Goal: Task Accomplishment & Management: Manage account settings

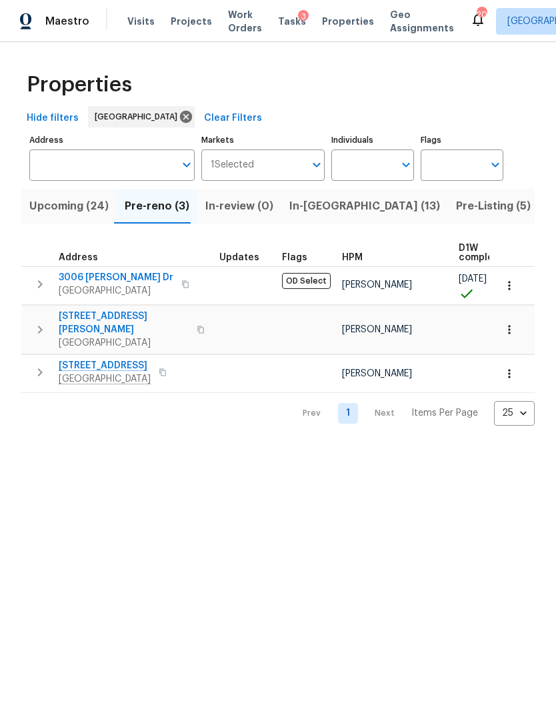
click at [239, 29] on span "Work Orders" at bounding box center [245, 21] width 34 height 27
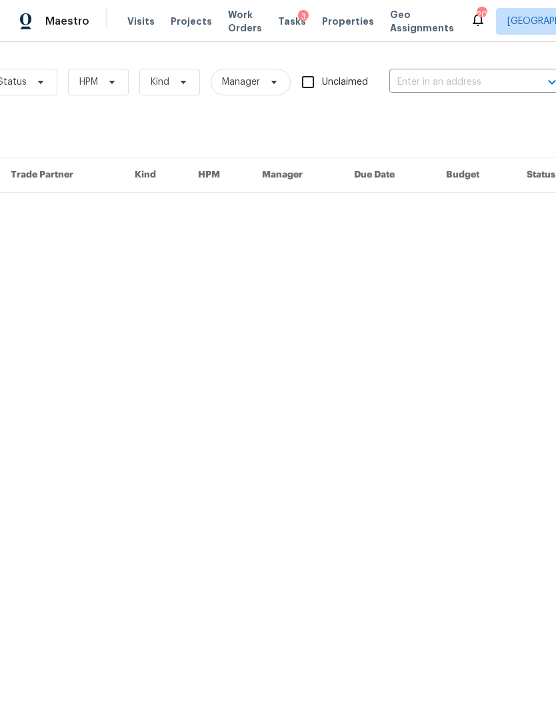
scroll to position [0, 175]
click at [438, 79] on input "text" at bounding box center [455, 82] width 133 height 21
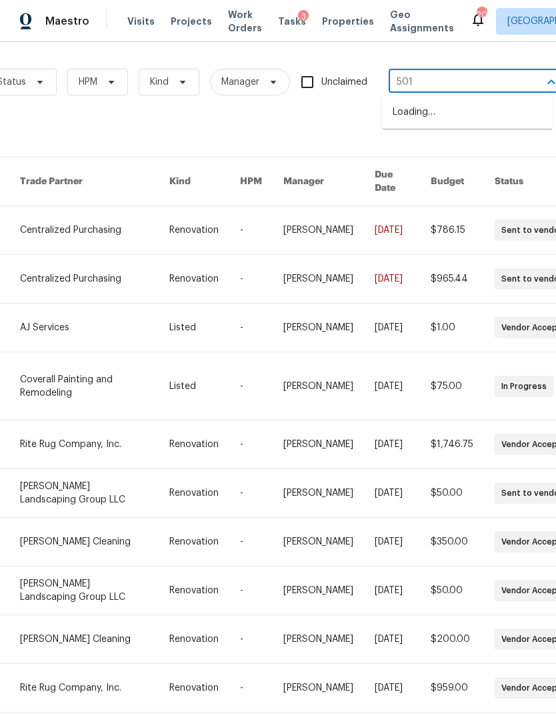
type input "501 c"
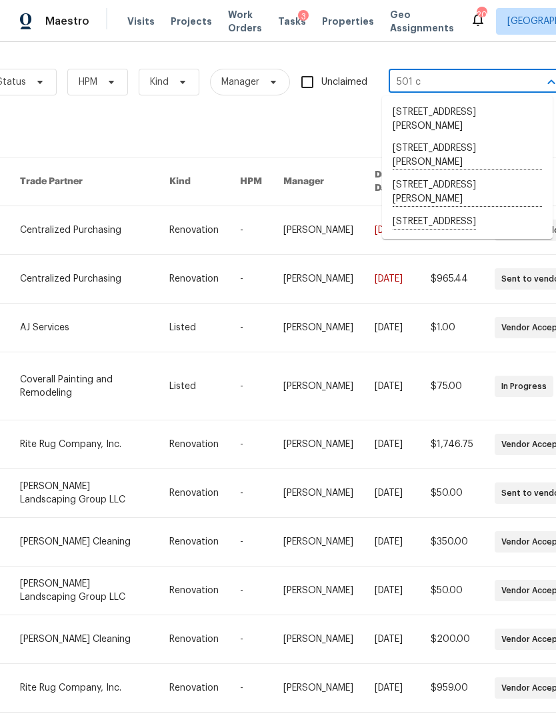
click at [461, 185] on li "[STREET_ADDRESS][PERSON_NAME]" at bounding box center [467, 192] width 171 height 37
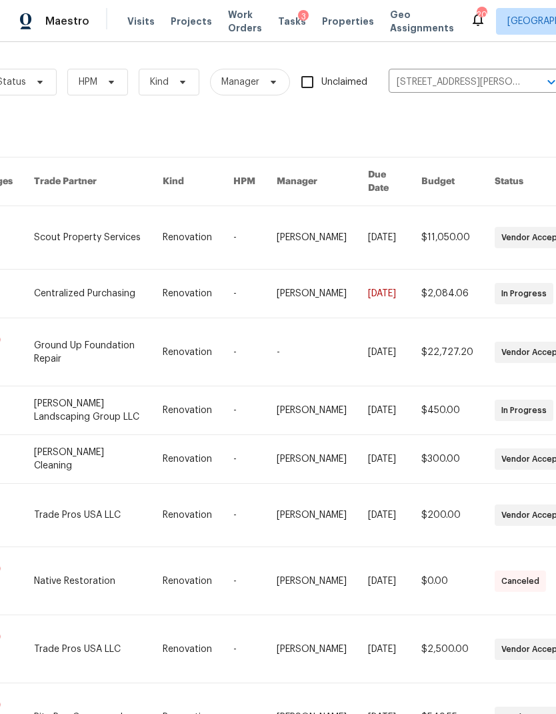
click at [103, 228] on link at bounding box center [98, 237] width 128 height 63
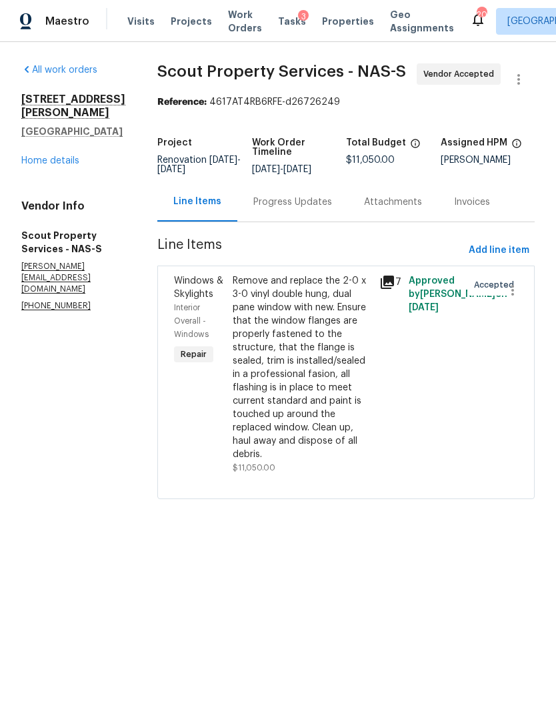
click at [261, 204] on div "Progress Updates" at bounding box center [292, 201] width 79 height 13
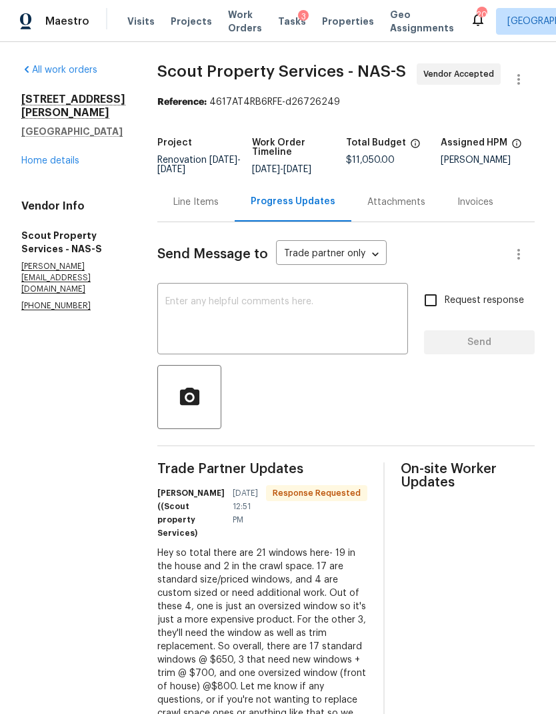
click at [31, 156] on link "Home details" at bounding box center [50, 160] width 58 height 9
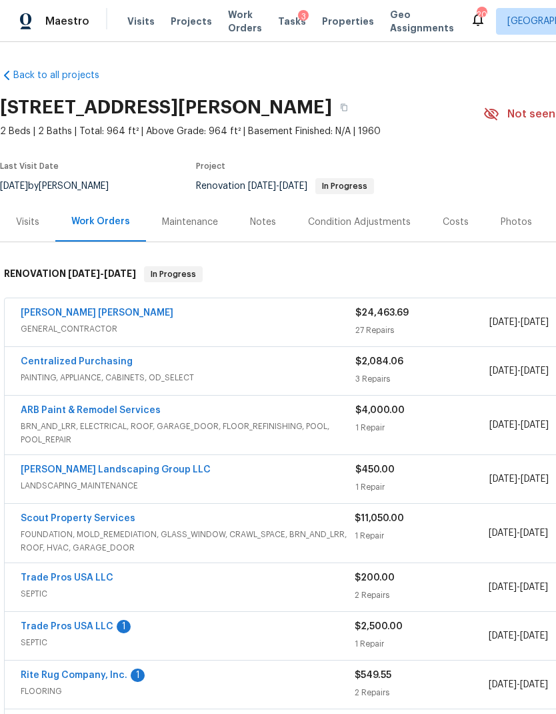
click at [137, 18] on span "Visits" at bounding box center [140, 21] width 27 height 13
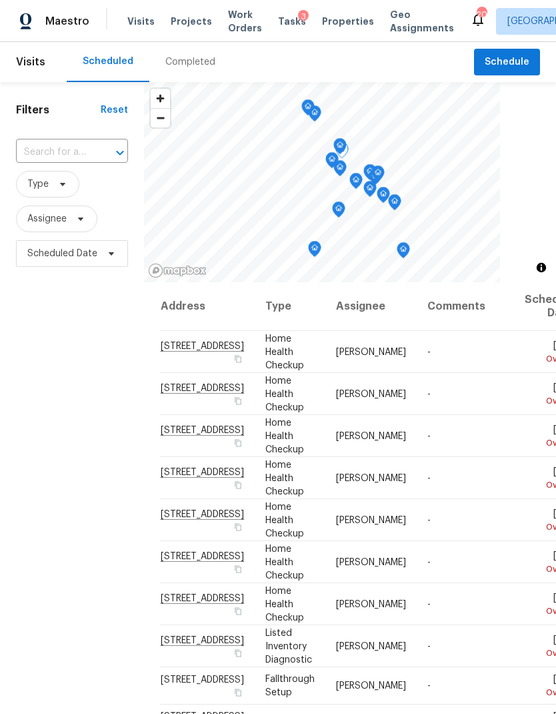
click at [0, 0] on span at bounding box center [0, 0] width 0 height 0
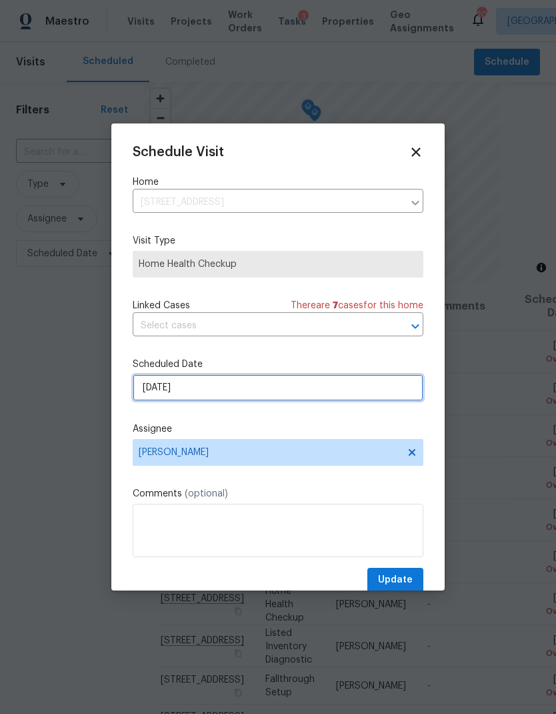
click at [304, 394] on input "[DATE]" at bounding box center [278, 387] width 291 height 27
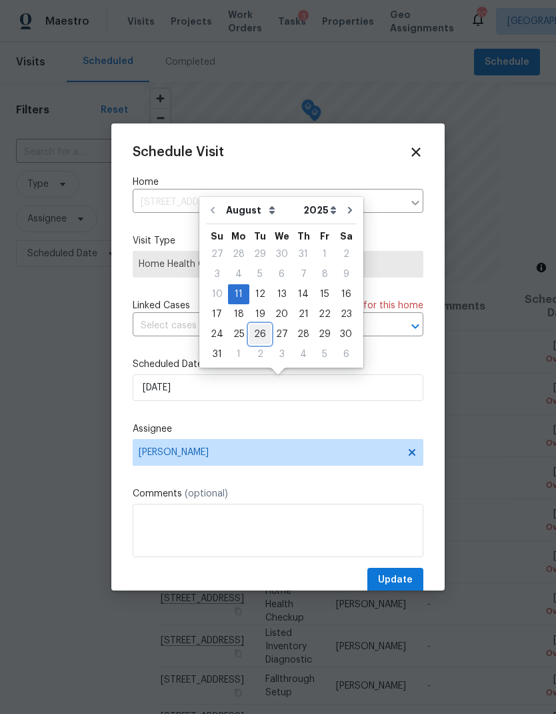
click at [256, 334] on div "26" at bounding box center [259, 334] width 21 height 19
type input "[DATE]"
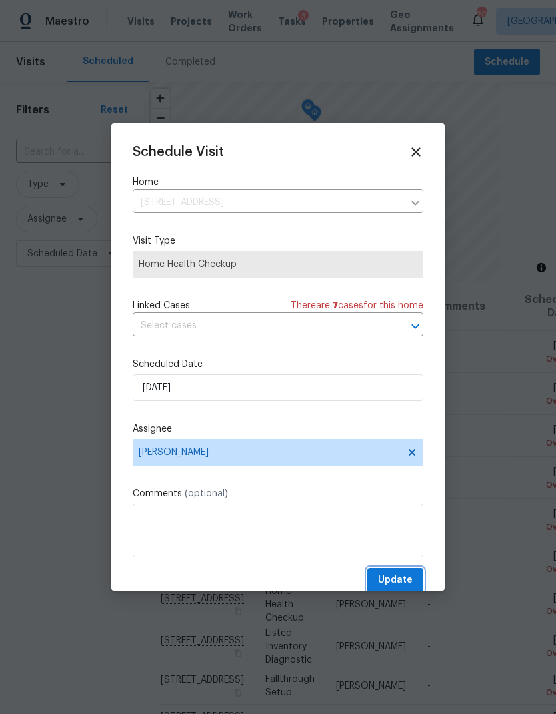
click at [403, 585] on span "Update" at bounding box center [395, 580] width 35 height 17
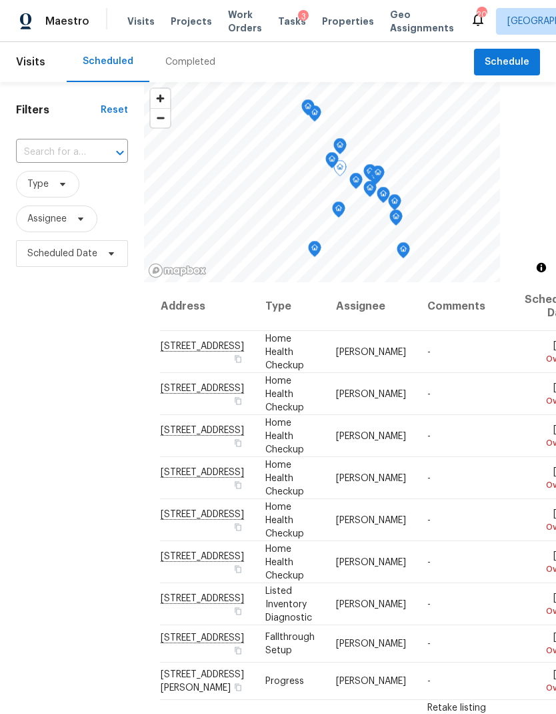
click at [0, 0] on icon at bounding box center [0, 0] width 0 height 0
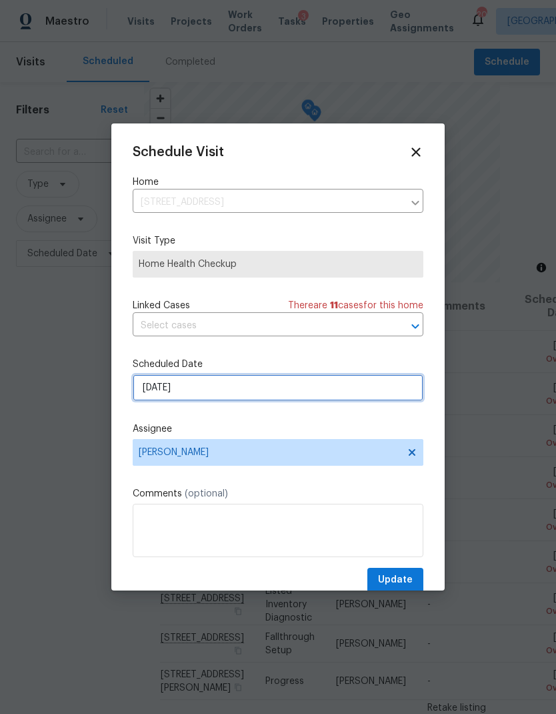
click at [262, 393] on input "[DATE]" at bounding box center [278, 387] width 291 height 27
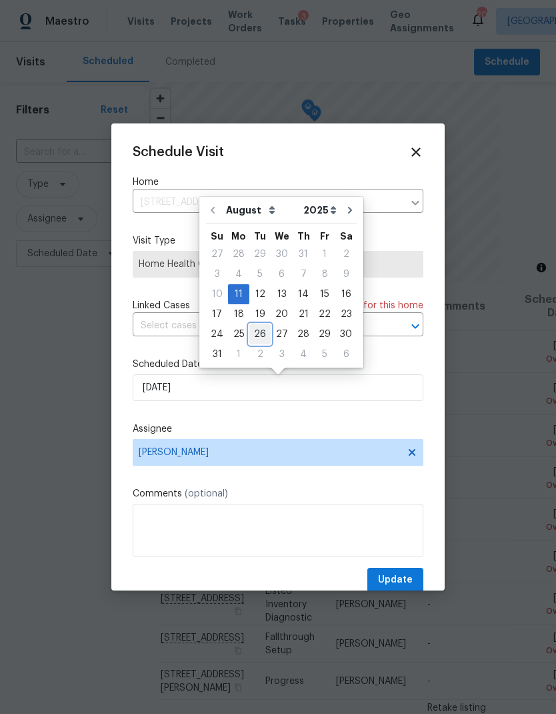
click at [260, 333] on div "26" at bounding box center [259, 334] width 21 height 19
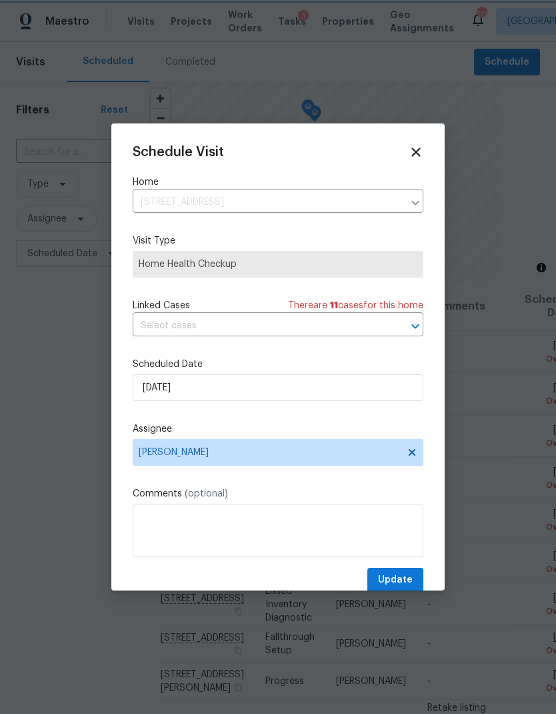
type input "[DATE]"
click at [396, 578] on span "Update" at bounding box center [395, 580] width 35 height 17
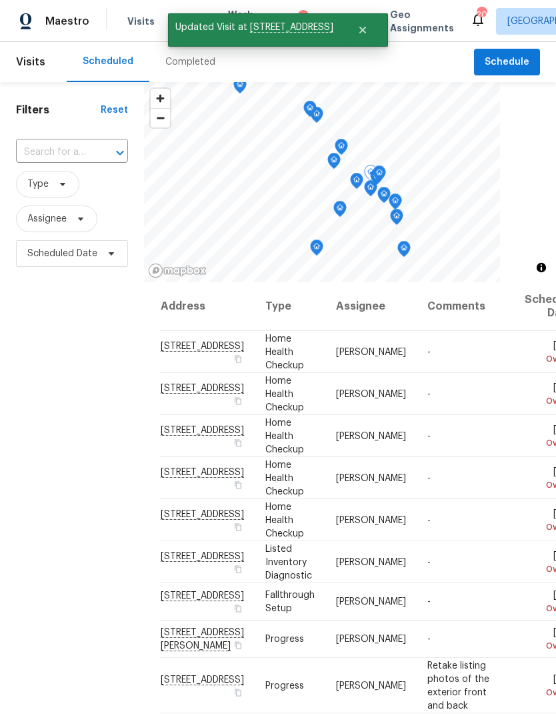
click at [0, 0] on span at bounding box center [0, 0] width 0 height 0
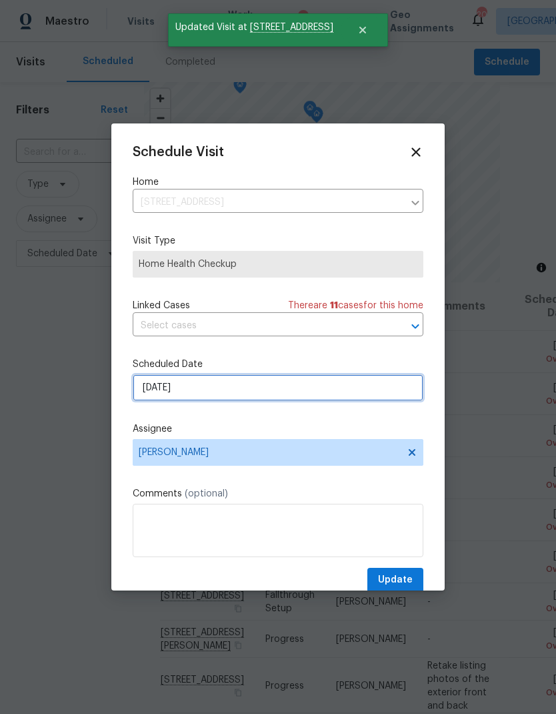
click at [300, 388] on input "[DATE]" at bounding box center [278, 387] width 291 height 27
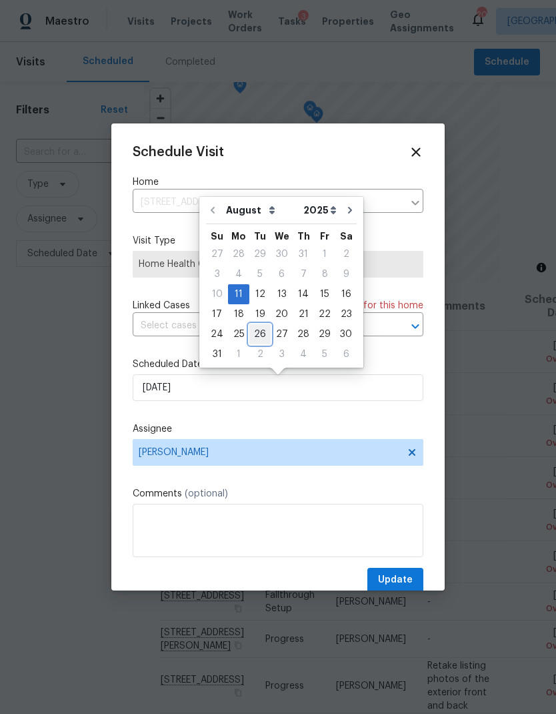
click at [262, 333] on div "26" at bounding box center [259, 334] width 21 height 19
type input "[DATE]"
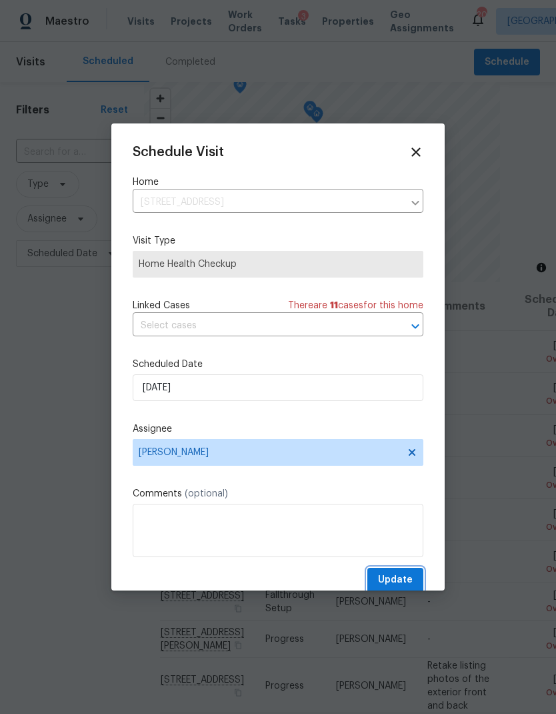
click at [400, 571] on button "Update" at bounding box center [396, 580] width 56 height 25
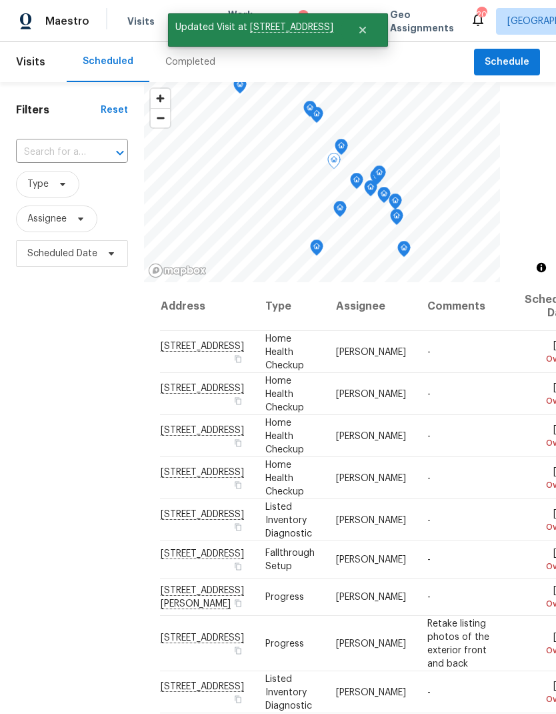
click at [0, 0] on span at bounding box center [0, 0] width 0 height 0
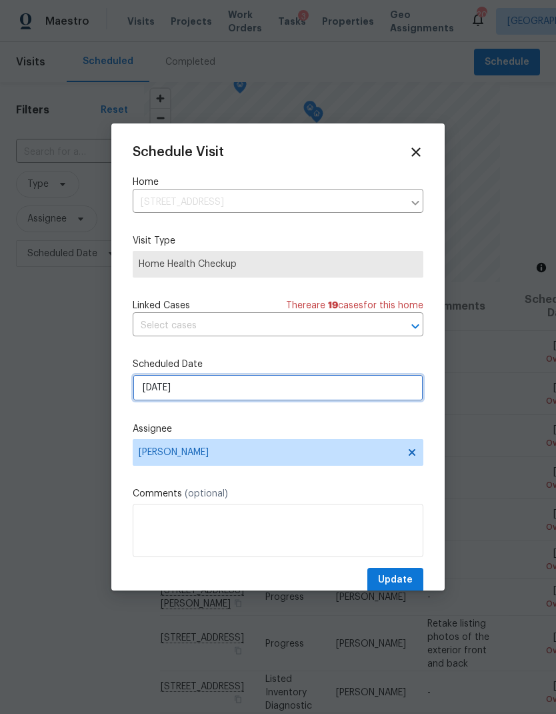
click at [296, 387] on input "[DATE]" at bounding box center [278, 387] width 291 height 27
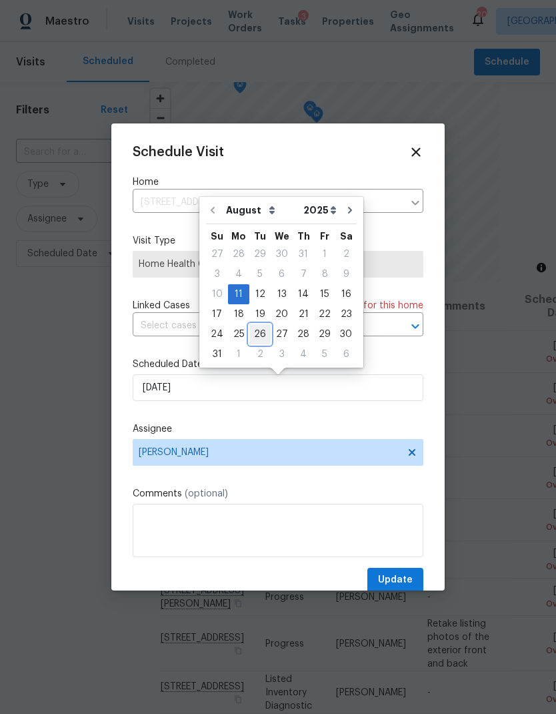
click at [260, 328] on div "26" at bounding box center [259, 334] width 21 height 19
type input "[DATE]"
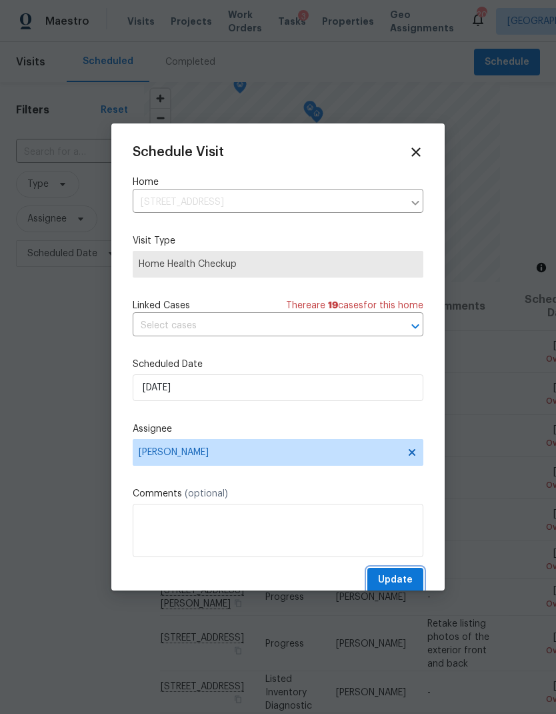
click at [405, 571] on button "Update" at bounding box center [396, 580] width 56 height 25
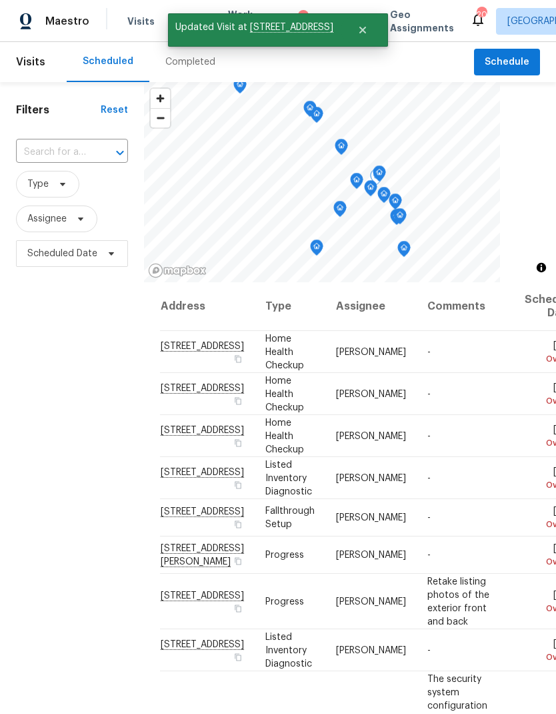
click at [0, 0] on span at bounding box center [0, 0] width 0 height 0
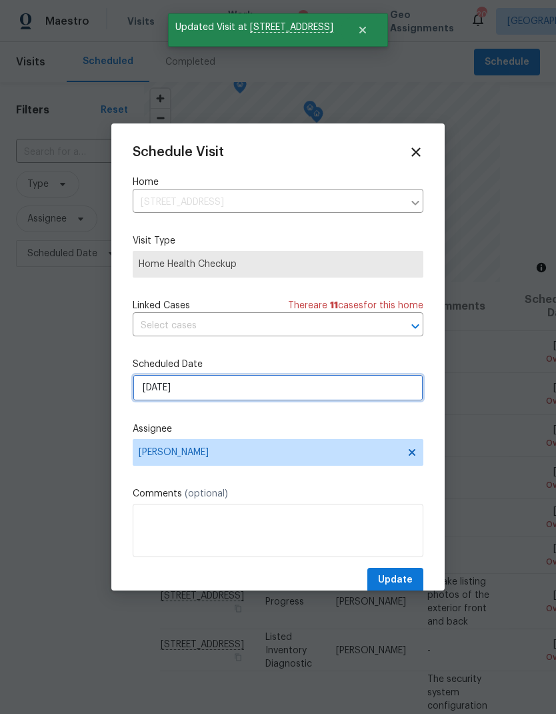
click at [282, 398] on input "[DATE]" at bounding box center [278, 387] width 291 height 27
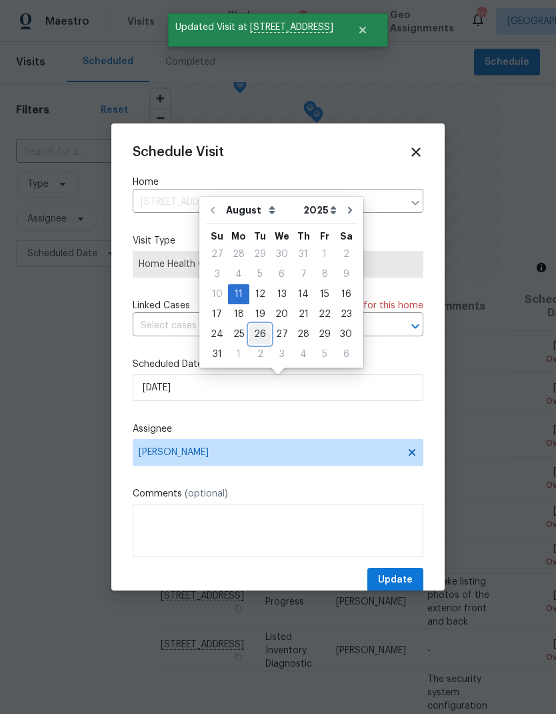
click at [257, 332] on div "26" at bounding box center [259, 334] width 21 height 19
type input "[DATE]"
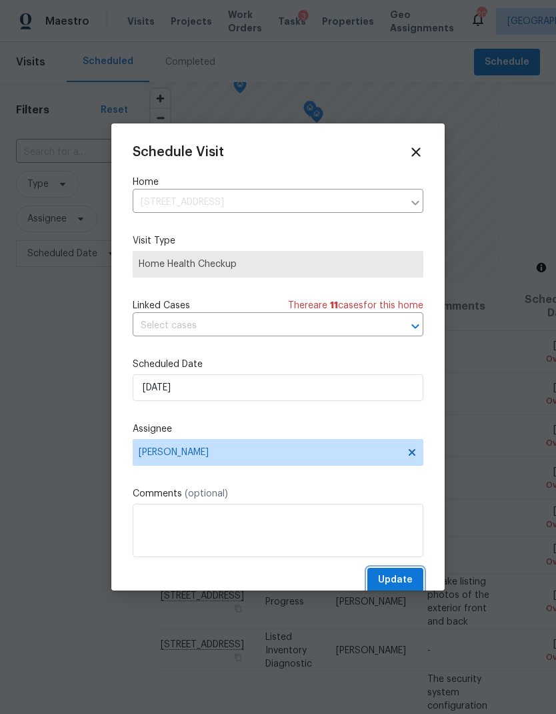
click at [400, 574] on button "Update" at bounding box center [396, 580] width 56 height 25
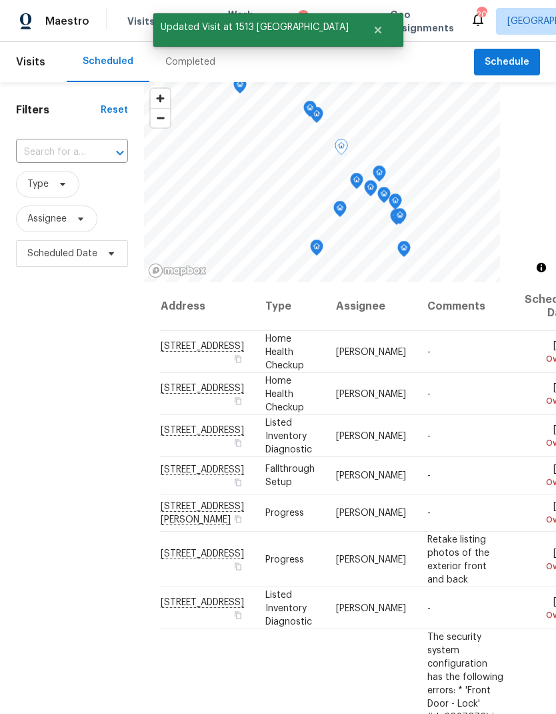
click at [0, 0] on span at bounding box center [0, 0] width 0 height 0
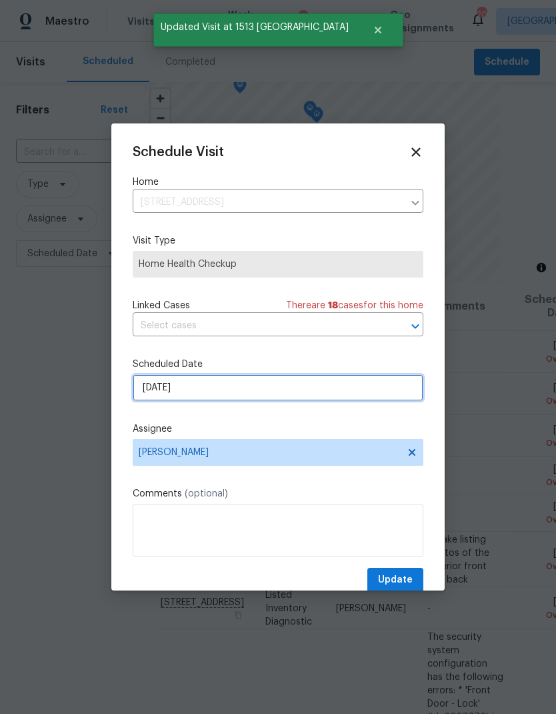
click at [315, 394] on input "[DATE]" at bounding box center [278, 387] width 291 height 27
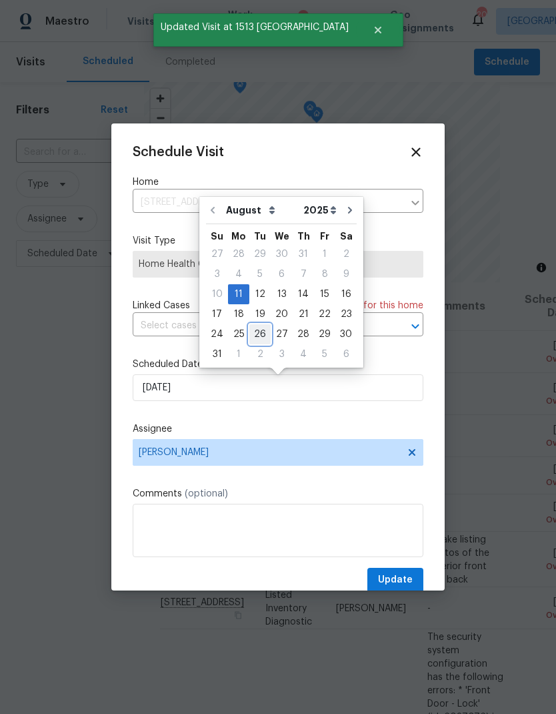
click at [256, 331] on div "26" at bounding box center [259, 334] width 21 height 19
type input "[DATE]"
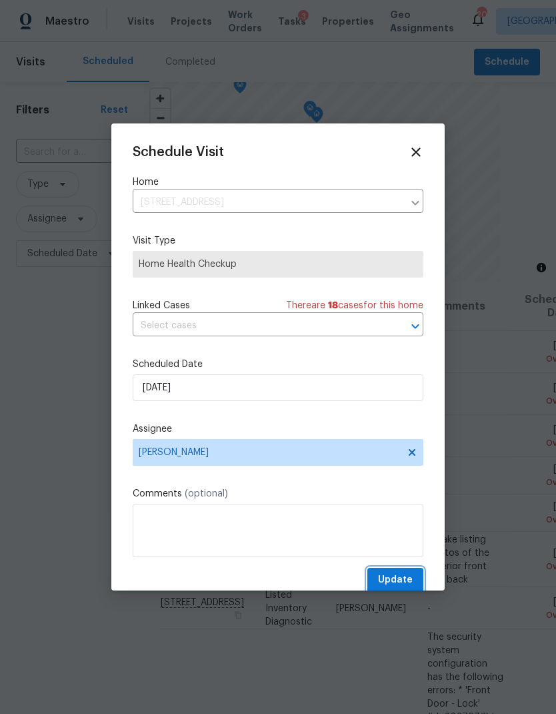
click at [399, 587] on span "Update" at bounding box center [395, 580] width 35 height 17
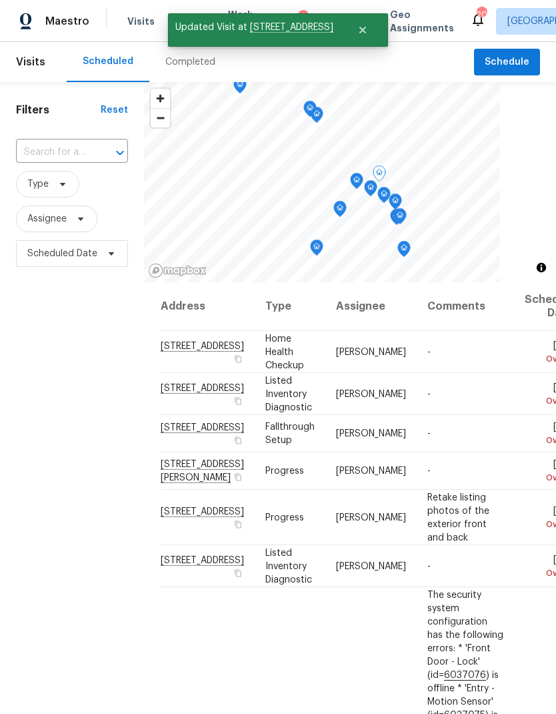
click at [0, 0] on span at bounding box center [0, 0] width 0 height 0
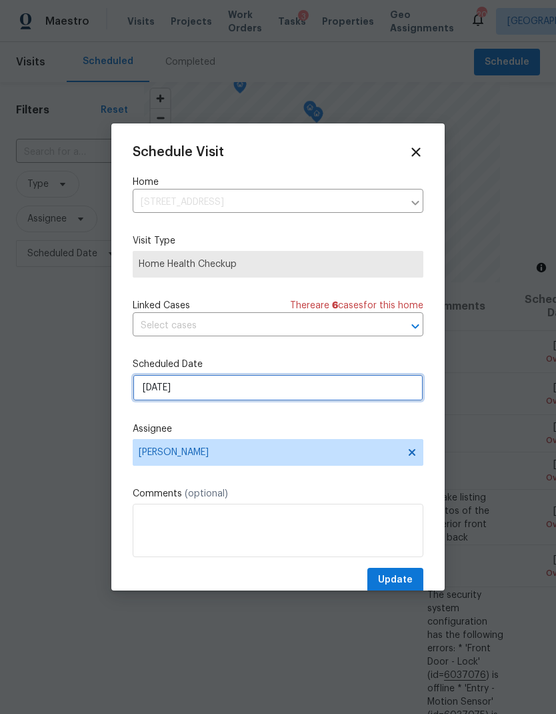
click at [300, 396] on input "[DATE]" at bounding box center [278, 387] width 291 height 27
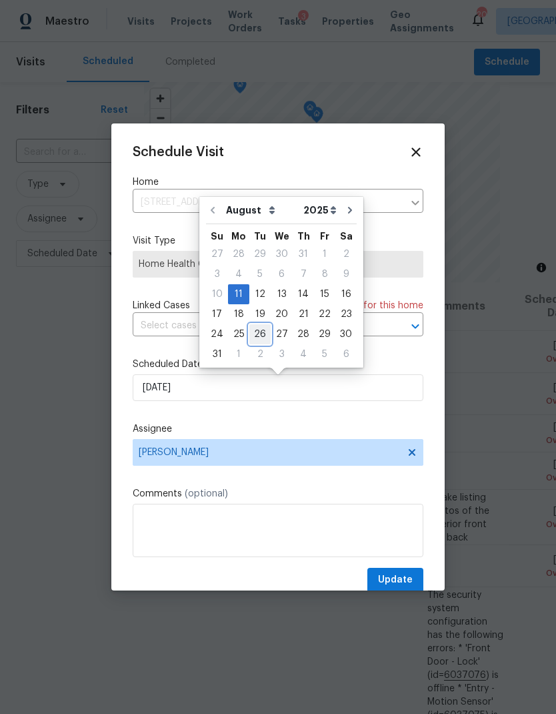
click at [264, 331] on div "26" at bounding box center [259, 334] width 21 height 19
type input "[DATE]"
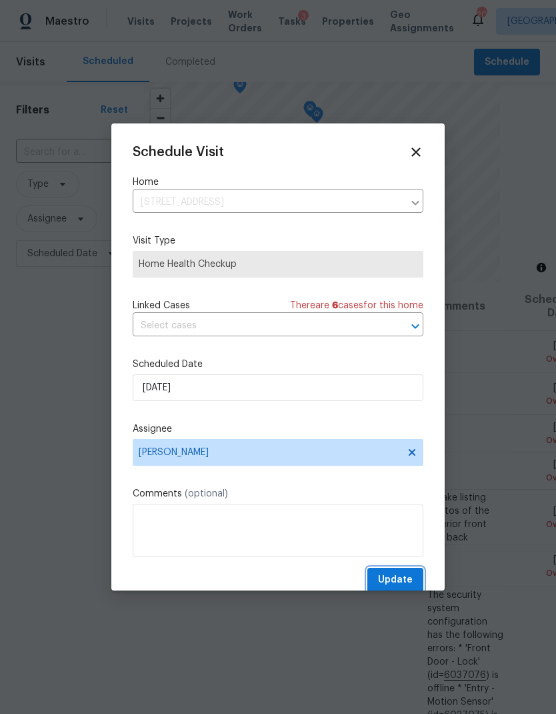
click at [402, 574] on button "Update" at bounding box center [396, 580] width 56 height 25
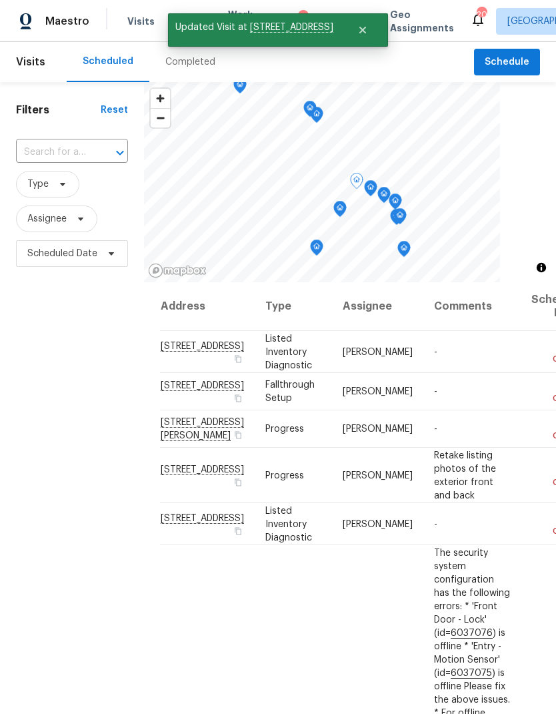
click at [0, 0] on span at bounding box center [0, 0] width 0 height 0
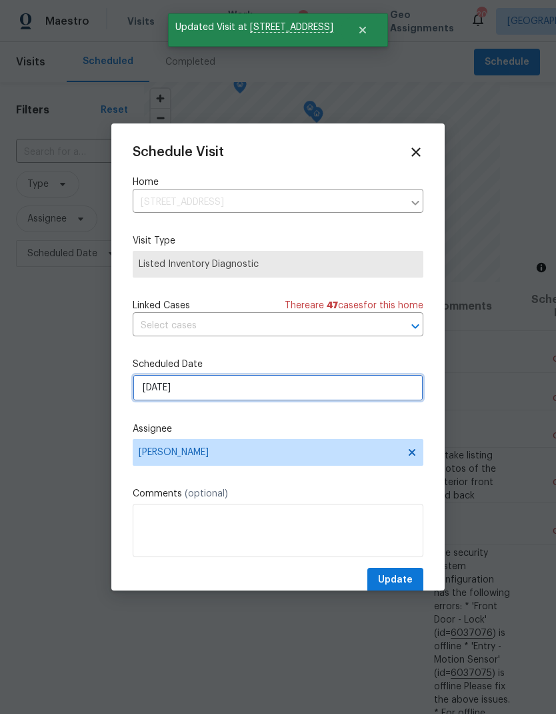
click at [297, 390] on input "[DATE]" at bounding box center [278, 387] width 291 height 27
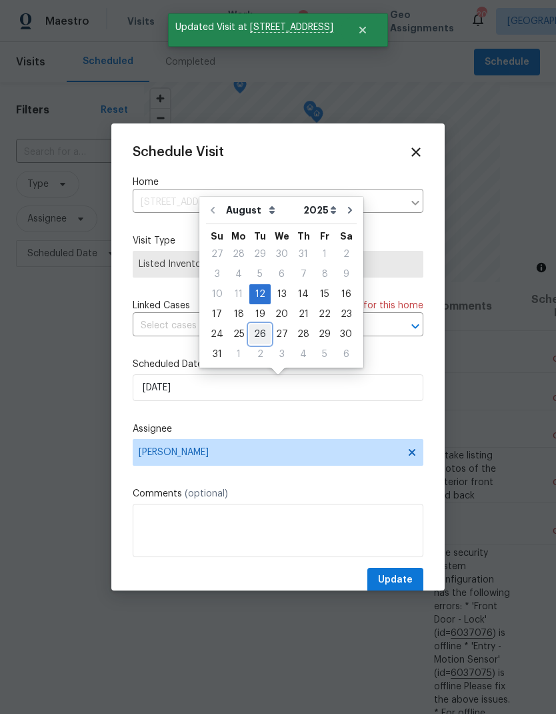
click at [256, 329] on div "26" at bounding box center [259, 334] width 21 height 19
type input "[DATE]"
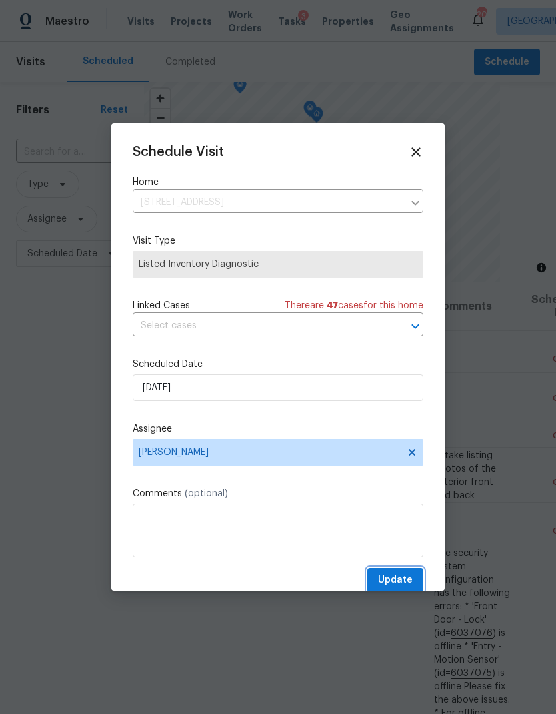
click at [406, 572] on button "Update" at bounding box center [396, 580] width 56 height 25
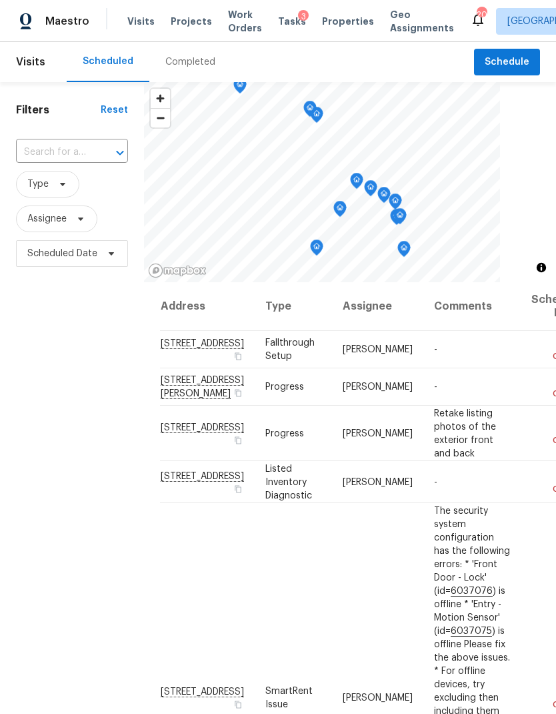
click at [237, 12] on span "Work Orders" at bounding box center [245, 21] width 34 height 27
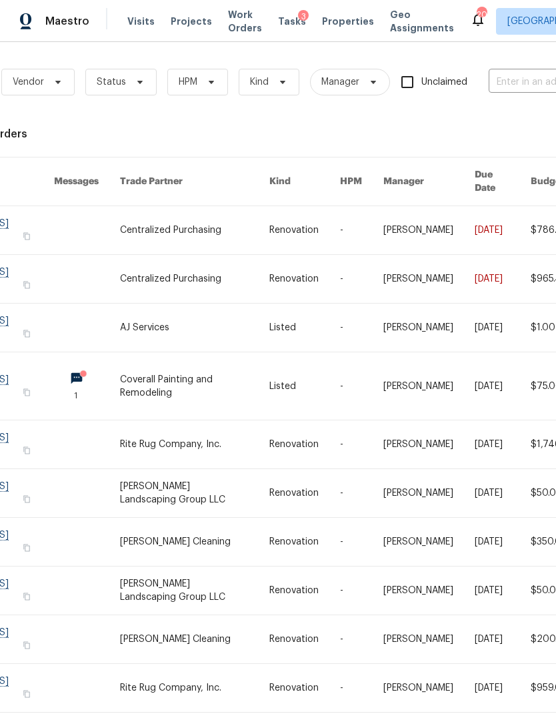
scroll to position [0, 77]
click at [522, 73] on input "text" at bounding box center [553, 82] width 133 height 21
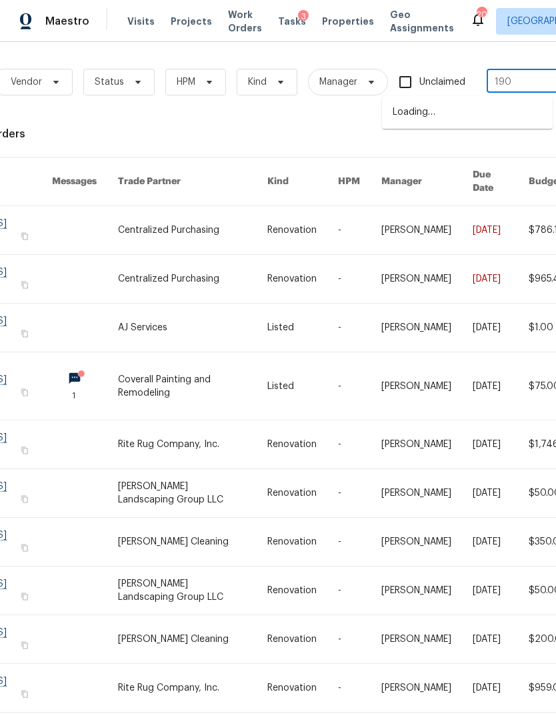
type input "1907"
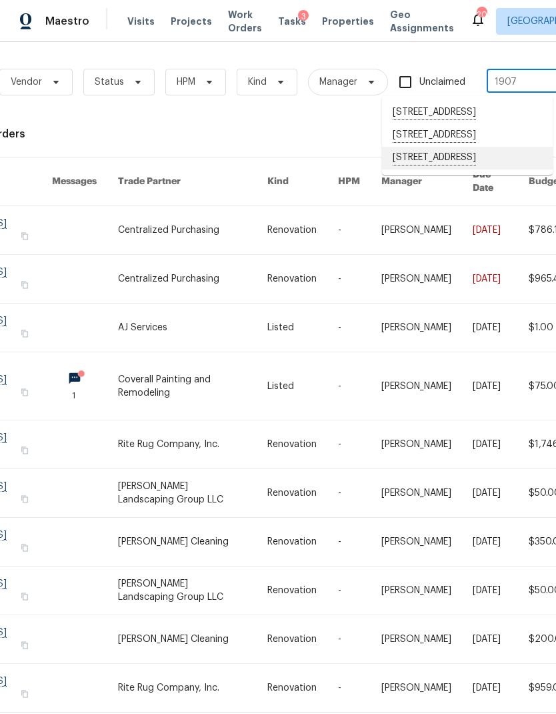
click at [449, 169] on li "[STREET_ADDRESS]" at bounding box center [467, 158] width 171 height 23
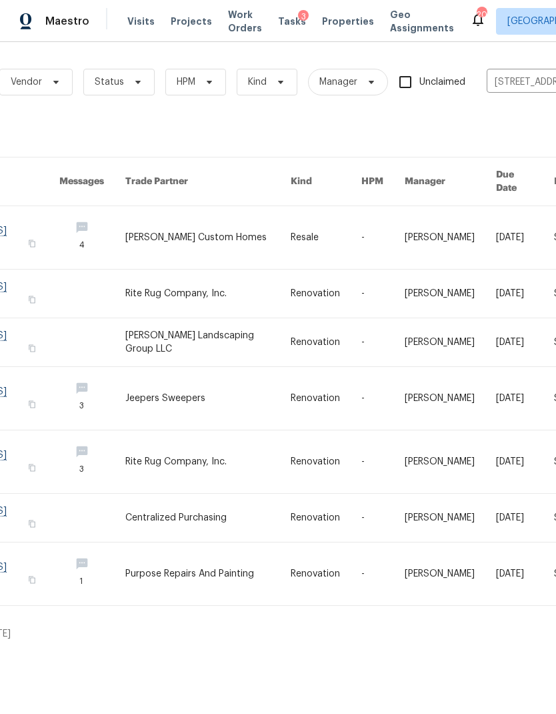
click at [232, 214] on link at bounding box center [207, 237] width 165 height 63
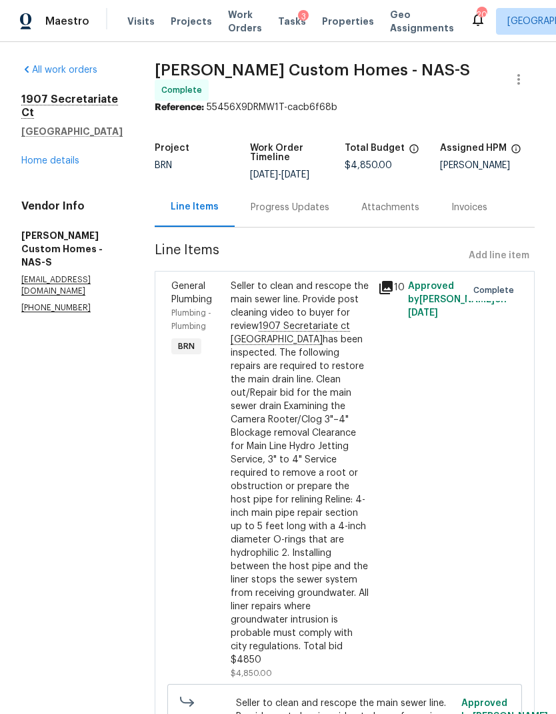
click at [308, 201] on div "Progress Updates" at bounding box center [290, 207] width 79 height 13
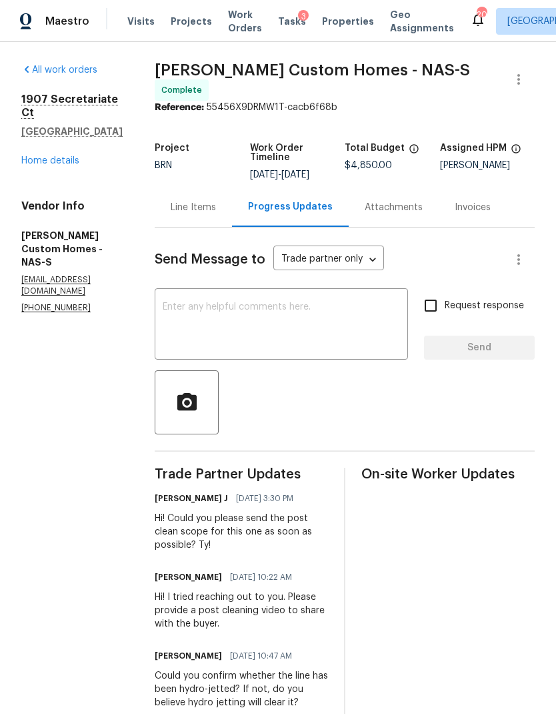
click at [216, 201] on div "Line Items" at bounding box center [193, 207] width 45 height 13
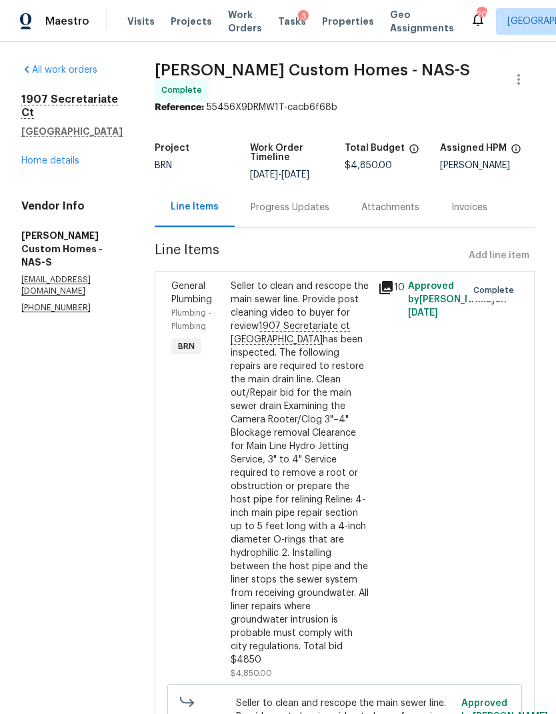
click at [317, 201] on div "Progress Updates" at bounding box center [290, 207] width 79 height 13
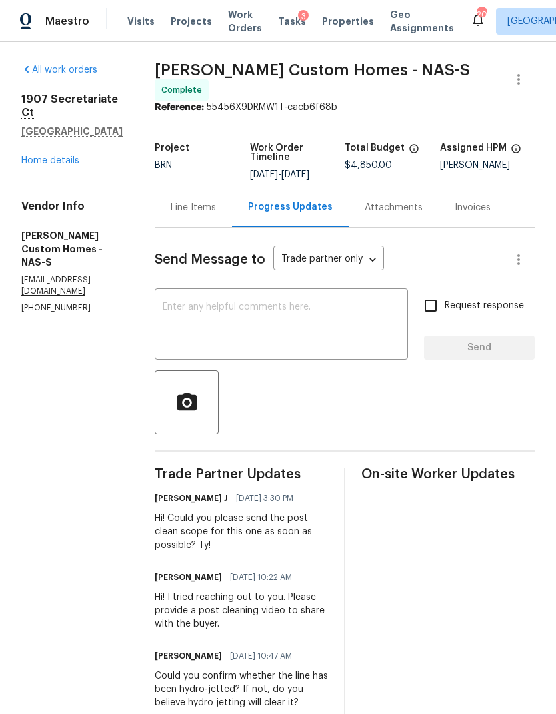
click at [216, 204] on div "Line Items" at bounding box center [193, 207] width 45 height 13
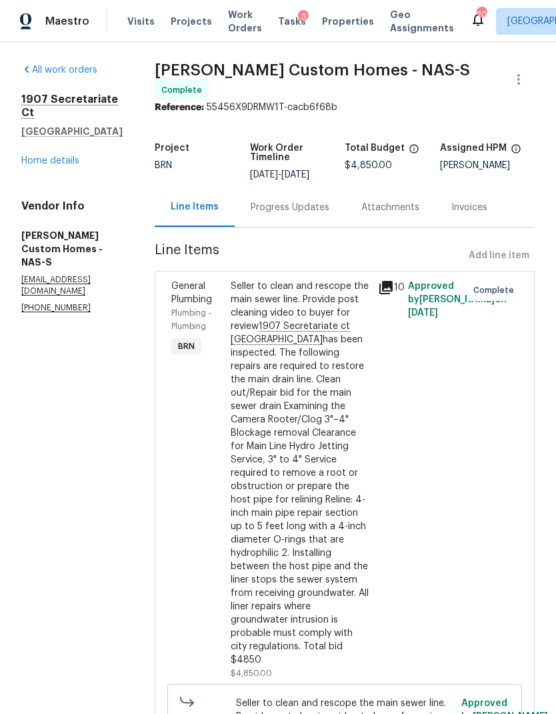
click at [316, 361] on div "Seller to clean and rescope the main sewer line. Provide post cleaning video to…" at bounding box center [301, 473] width 140 height 387
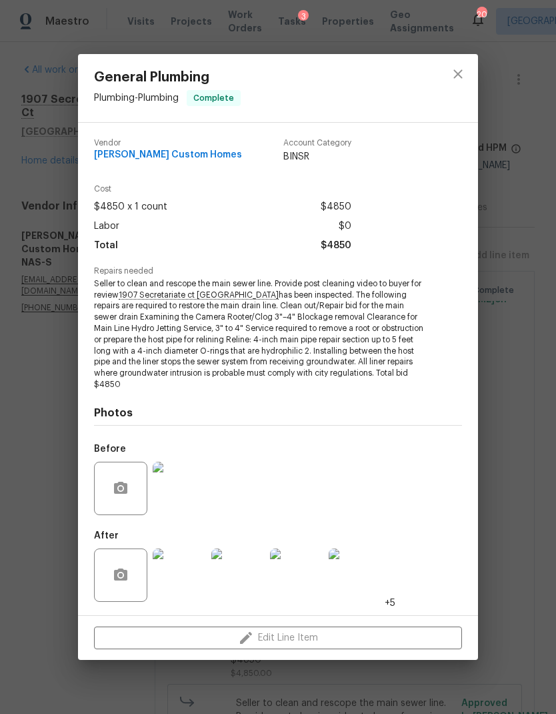
click at [180, 566] on img at bounding box center [179, 574] width 53 height 53
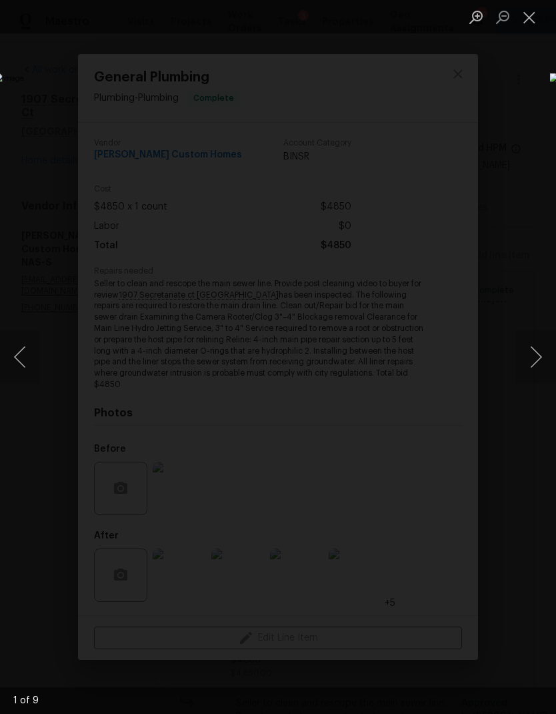
click at [375, 312] on img "Lightbox" at bounding box center [215, 357] width 442 height 568
click at [526, 354] on button "Next image" at bounding box center [536, 356] width 40 height 53
click at [535, 352] on button "Next image" at bounding box center [536, 356] width 40 height 53
click at [536, 348] on button "Next image" at bounding box center [536, 356] width 40 height 53
click at [528, 348] on button "Next image" at bounding box center [536, 356] width 40 height 53
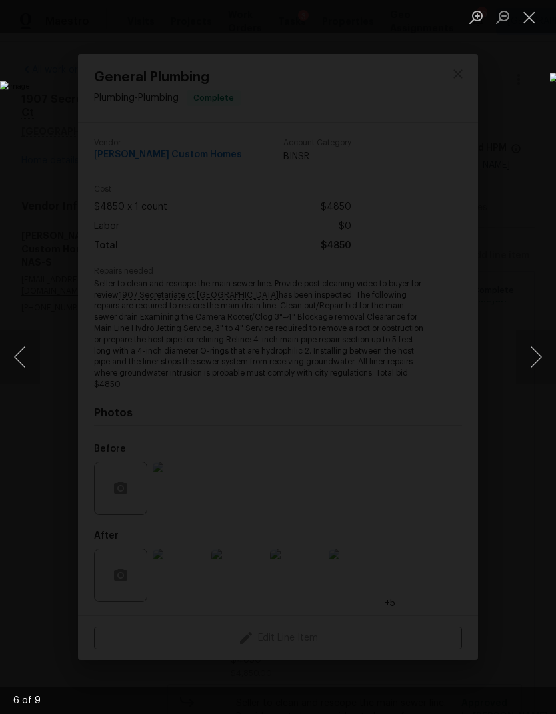
click at [430, 450] on img "Lightbox" at bounding box center [215, 356] width 430 height 551
click at [527, 347] on button "Next image" at bounding box center [536, 356] width 40 height 53
click at [532, 350] on button "Next image" at bounding box center [536, 356] width 40 height 53
click at [538, 344] on button "Next image" at bounding box center [536, 356] width 40 height 53
click at [535, 349] on button "Next image" at bounding box center [536, 356] width 40 height 53
